Goal: Information Seeking & Learning: Learn about a topic

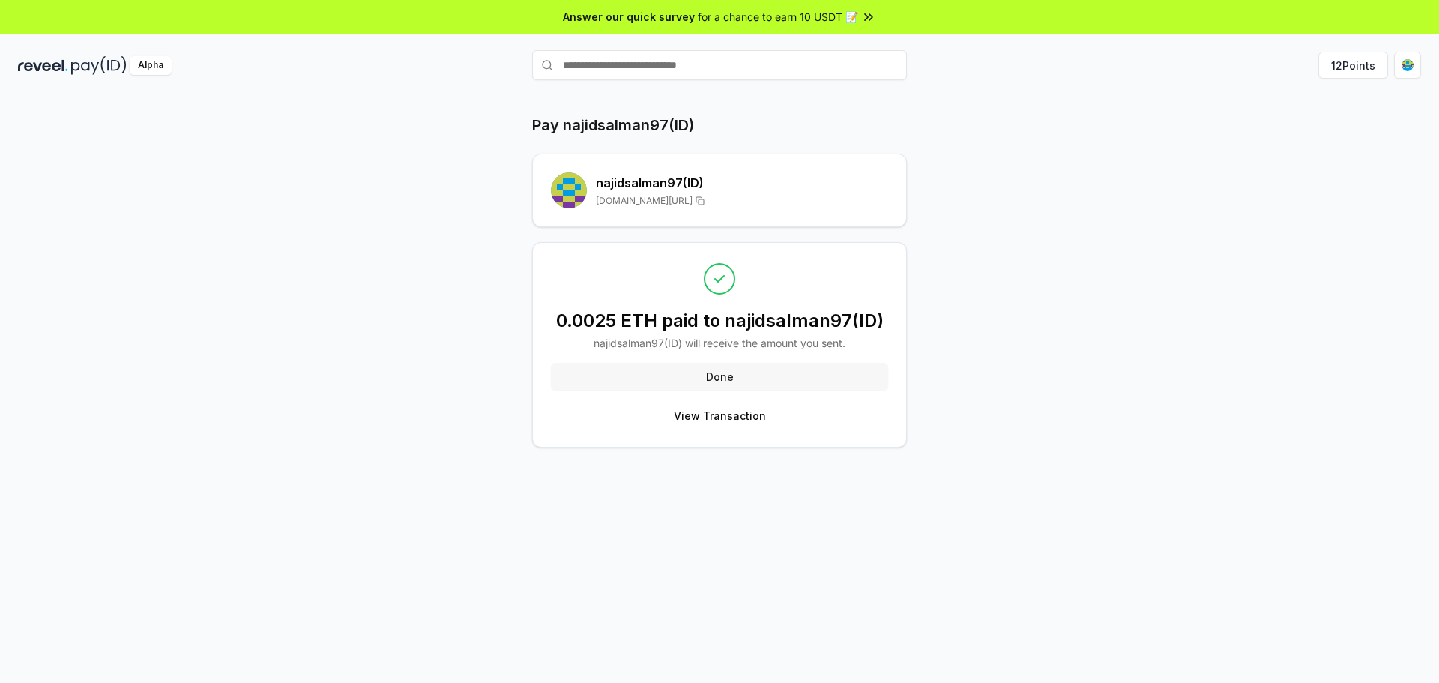
click at [749, 382] on button "Done" at bounding box center [719, 376] width 337 height 27
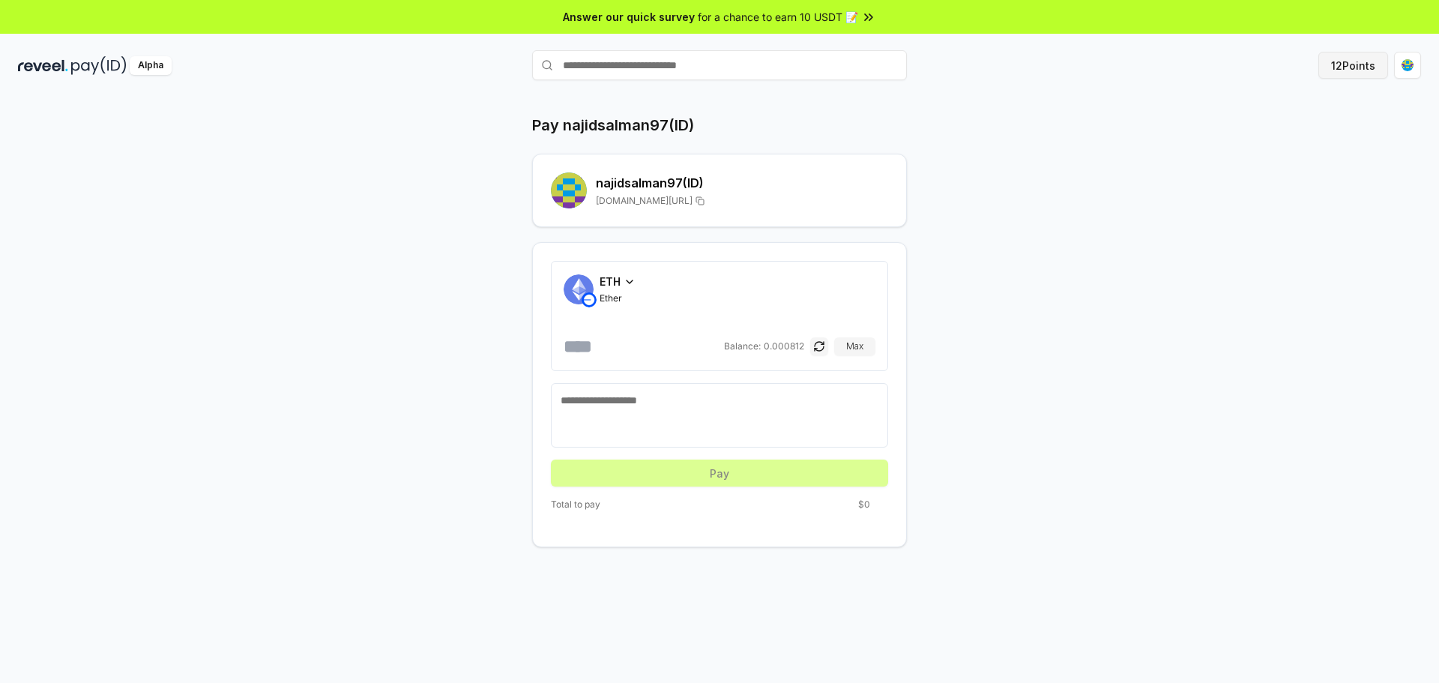
click at [1345, 67] on button "12 Points" at bounding box center [1353, 65] width 70 height 27
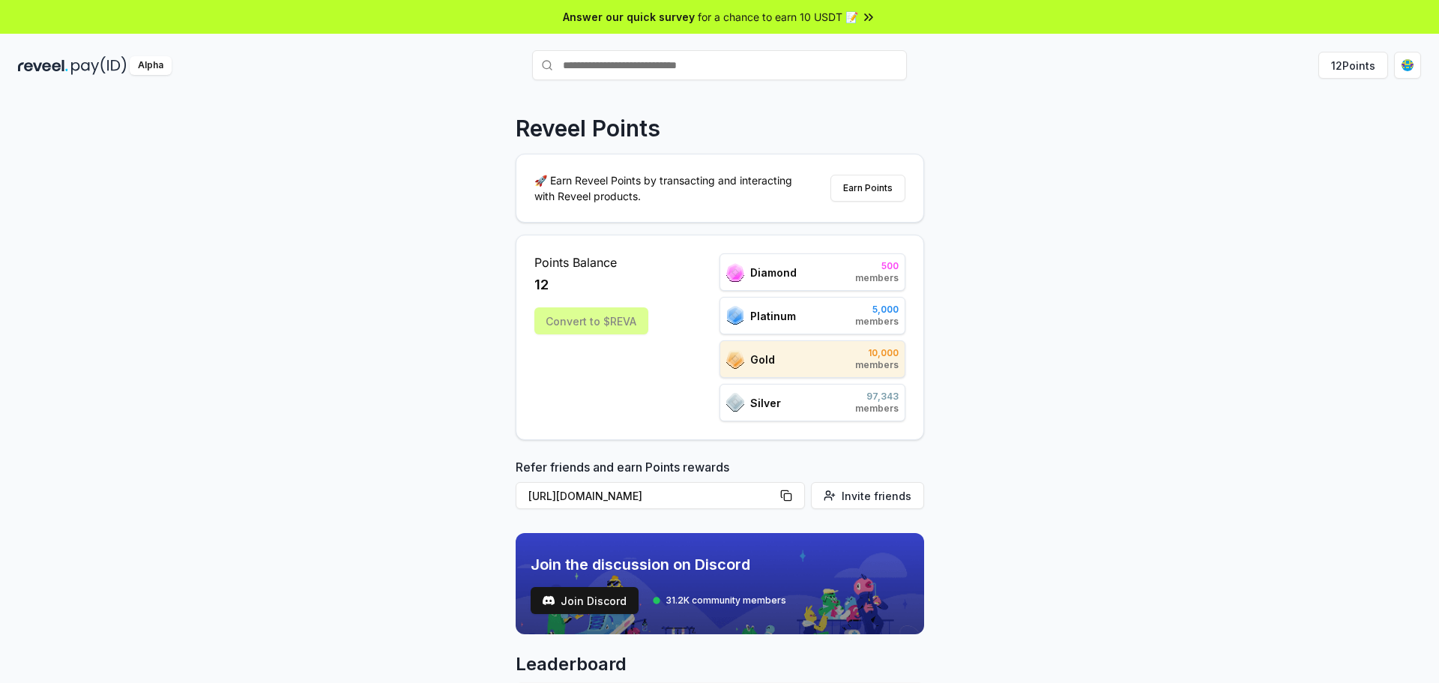
click at [1175, 247] on div "Reveel Points 🚀 Earn Reveel Points by transacting and interacting with Reveel p…" at bounding box center [719, 405] width 1439 height 641
